Goal: Find specific page/section: Find specific page/section

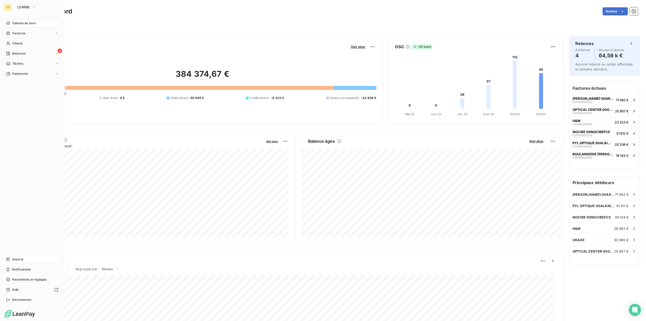
click at [19, 260] on span "Imports" at bounding box center [17, 259] width 11 height 5
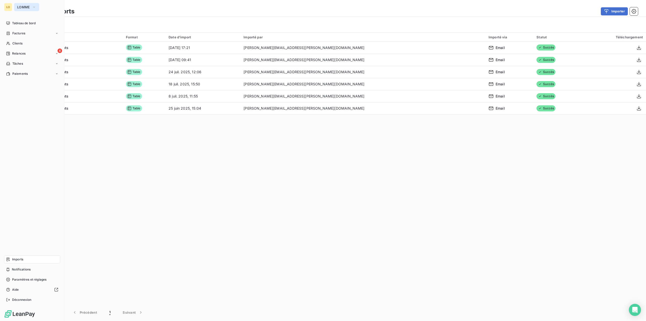
click at [31, 6] on button "LOMME" at bounding box center [26, 7] width 25 height 8
click at [31, 43] on span "Pierres Investissement" at bounding box center [46, 44] width 45 height 5
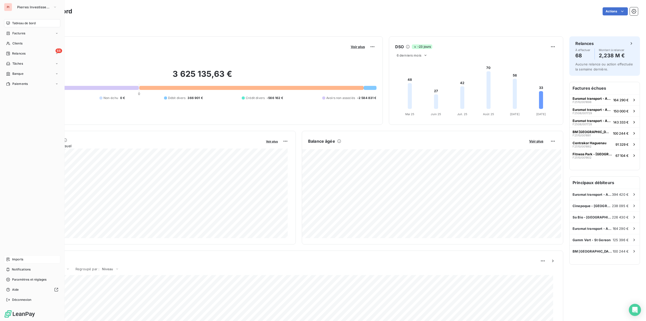
click at [26, 258] on div "Imports" at bounding box center [32, 259] width 56 height 8
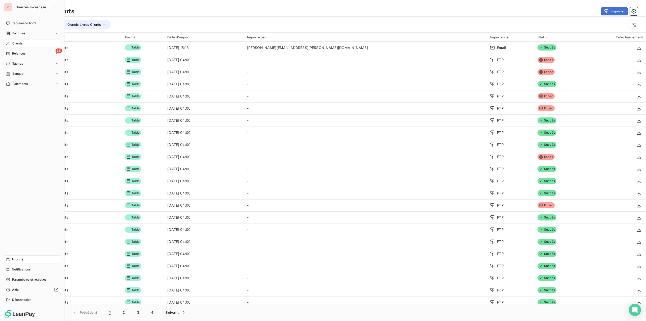
click at [19, 46] on div "Clients" at bounding box center [32, 43] width 56 height 8
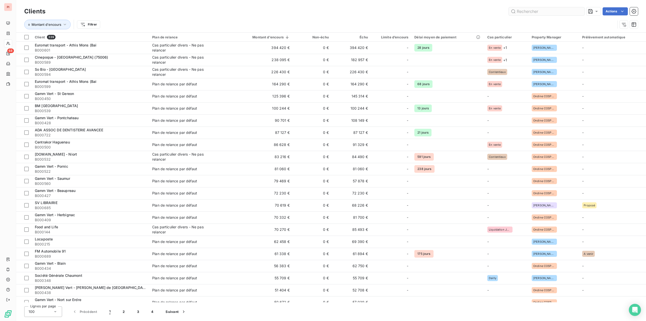
click at [523, 12] on input "text" at bounding box center [547, 11] width 76 height 8
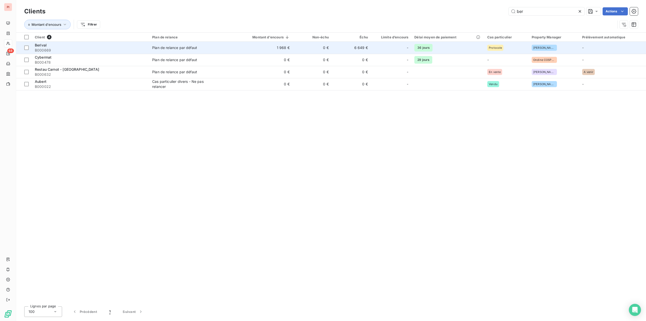
type input "ber"
click at [143, 49] on span "B000669" at bounding box center [90, 50] width 111 height 5
